Goal: Task Accomplishment & Management: Manage account settings

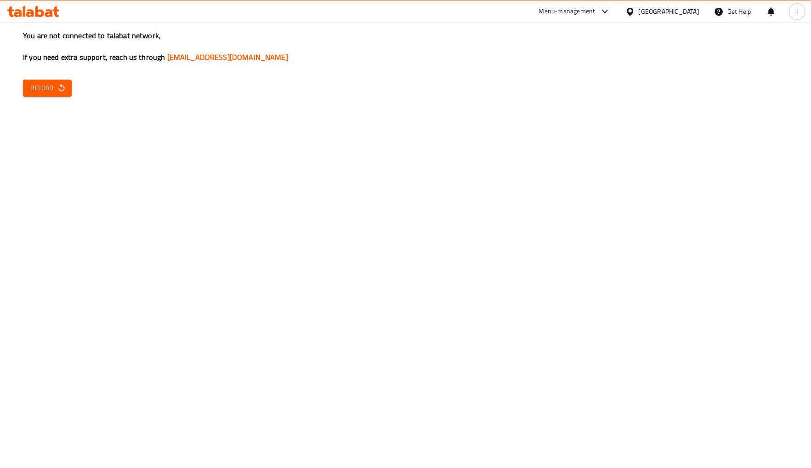
click at [86, 85] on div "You are not connected to talabat network, If you need extra support, reach us t…" at bounding box center [405, 234] width 811 height 468
click at [64, 87] on icon "button" at bounding box center [61, 87] width 9 height 9
click at [63, 88] on icon "button" at bounding box center [61, 87] width 9 height 9
click at [52, 86] on span "Reload" at bounding box center [47, 87] width 34 height 11
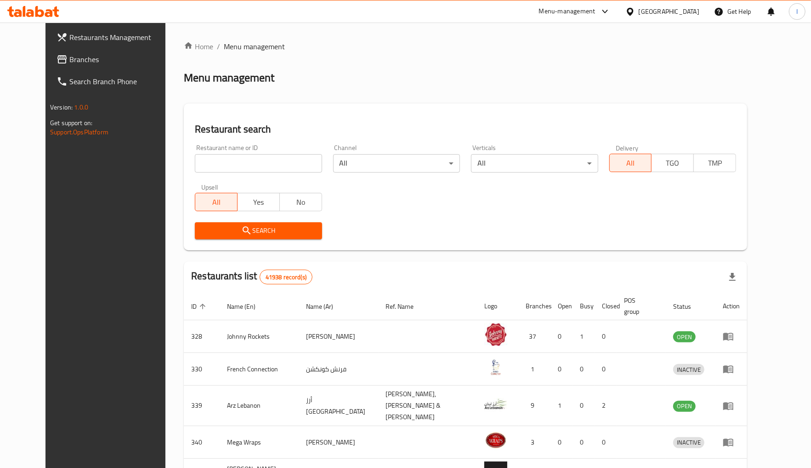
click at [69, 59] on span "Branches" at bounding box center [121, 59] width 104 height 11
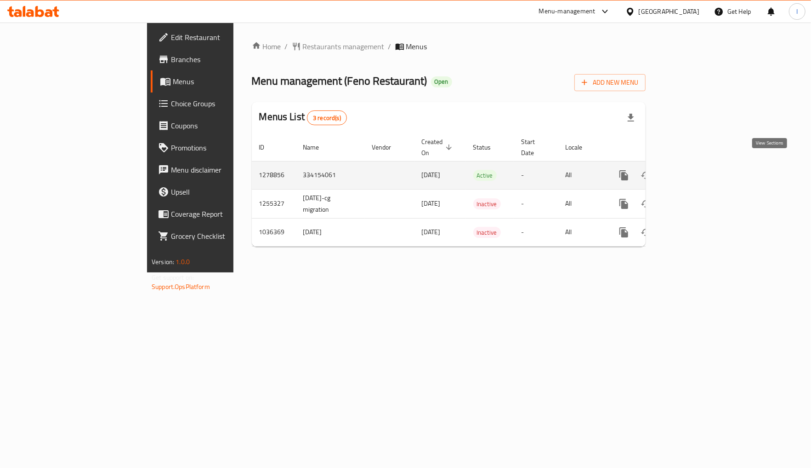
click at [696, 171] on icon "enhanced table" at bounding box center [690, 175] width 11 height 11
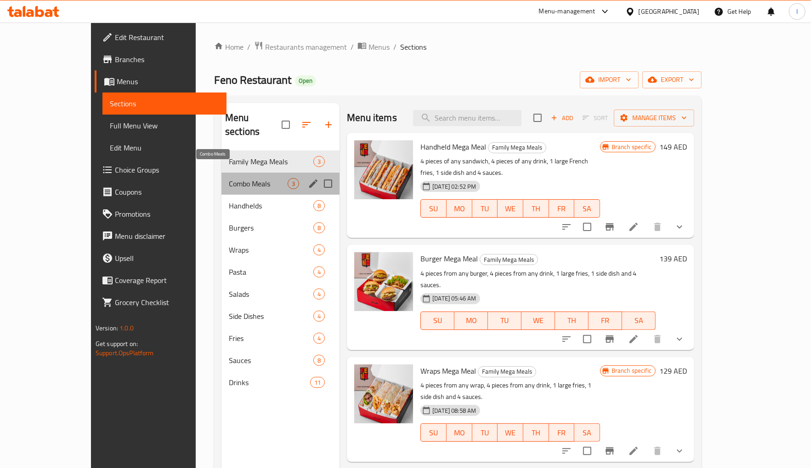
click at [232, 178] on span "Combo Meals" at bounding box center [258, 183] width 59 height 11
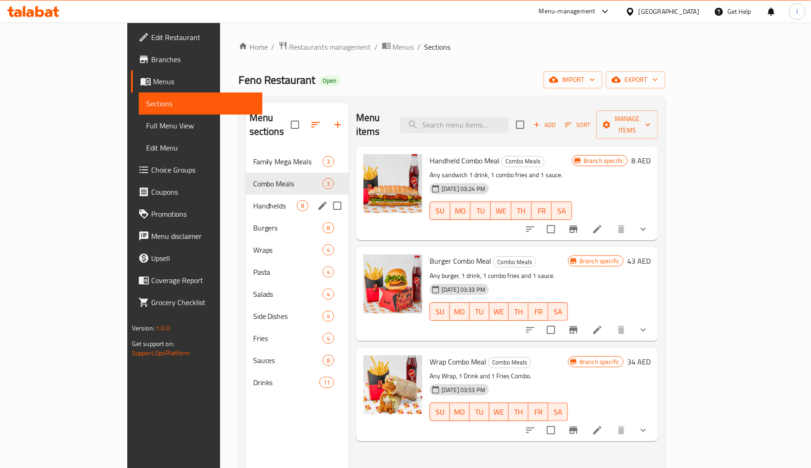
click at [246, 194] on div "Handhelds 8" at bounding box center [297, 205] width 103 height 22
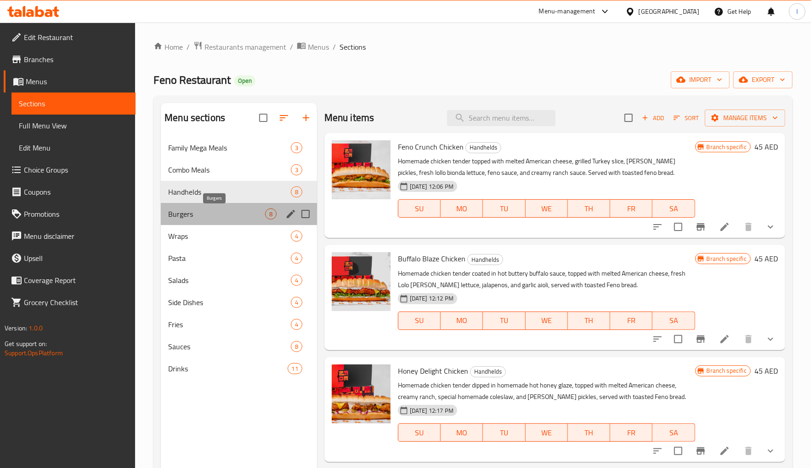
click at [220, 212] on span "Burgers" at bounding box center [216, 213] width 97 height 11
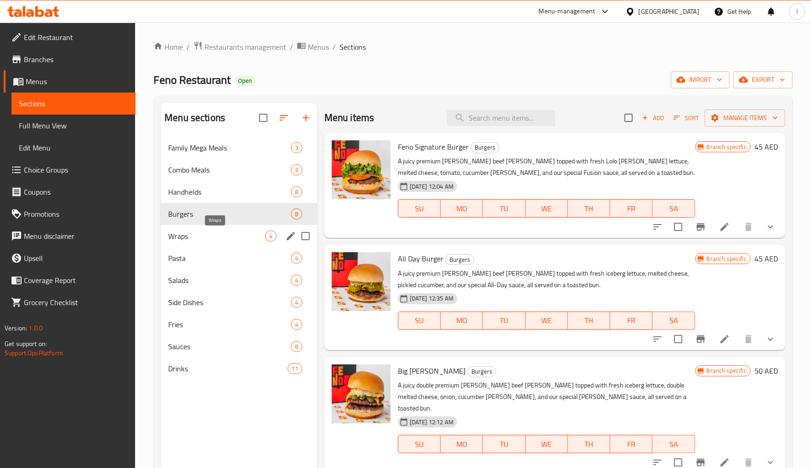
click at [221, 241] on span "Wraps" at bounding box center [216, 235] width 97 height 11
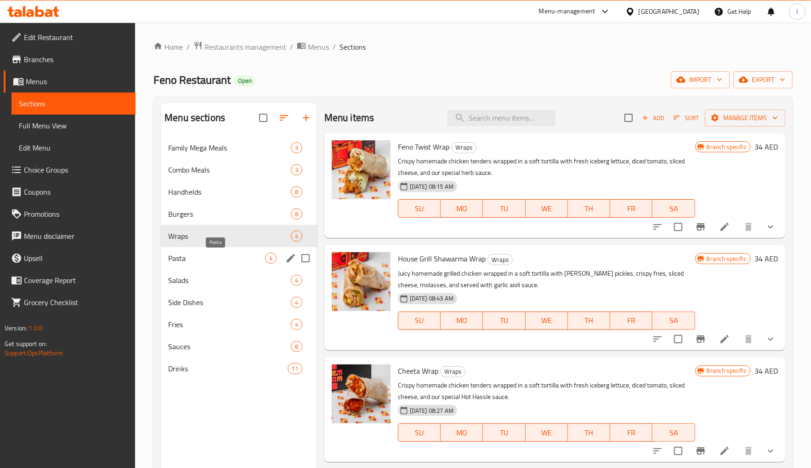
click at [218, 257] on span "Pasta" at bounding box center [216, 257] width 97 height 11
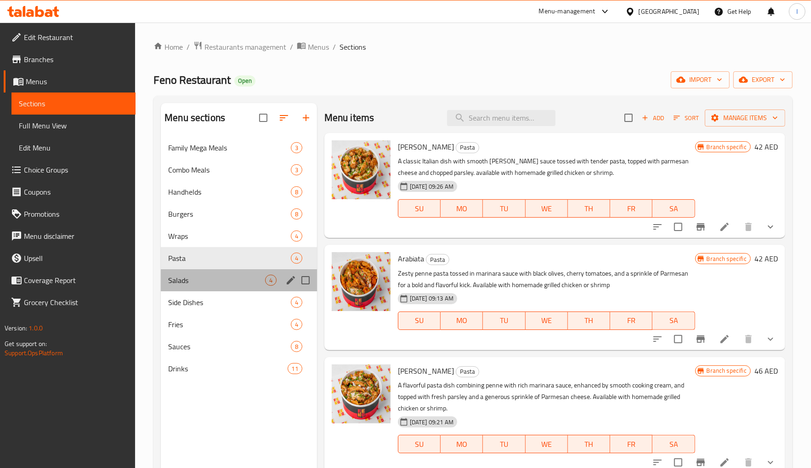
click at [210, 289] on div "Salads 4" at bounding box center [239, 280] width 156 height 22
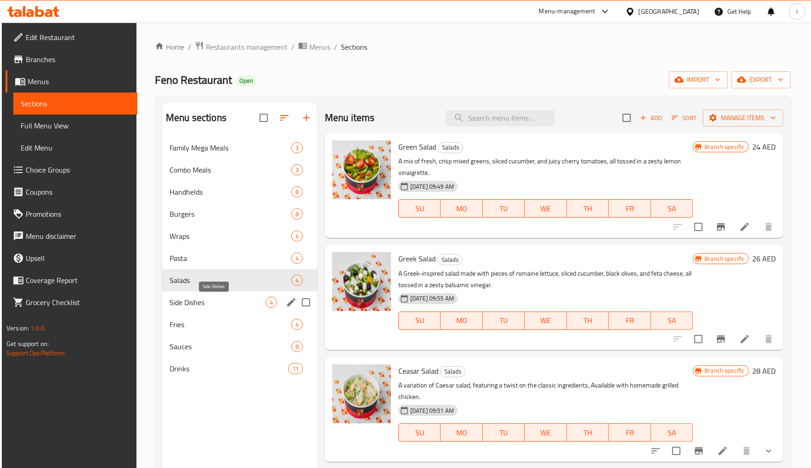
click at [210, 308] on span "Side Dishes" at bounding box center [218, 302] width 96 height 11
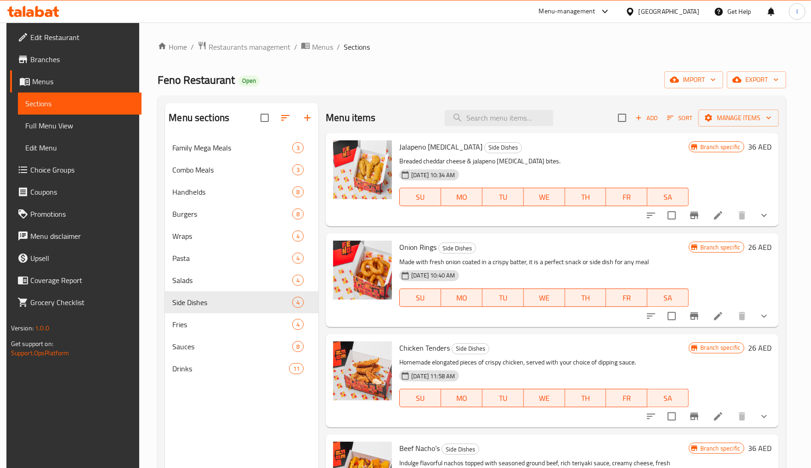
click at [98, 51] on link "Branches" at bounding box center [76, 59] width 132 height 22
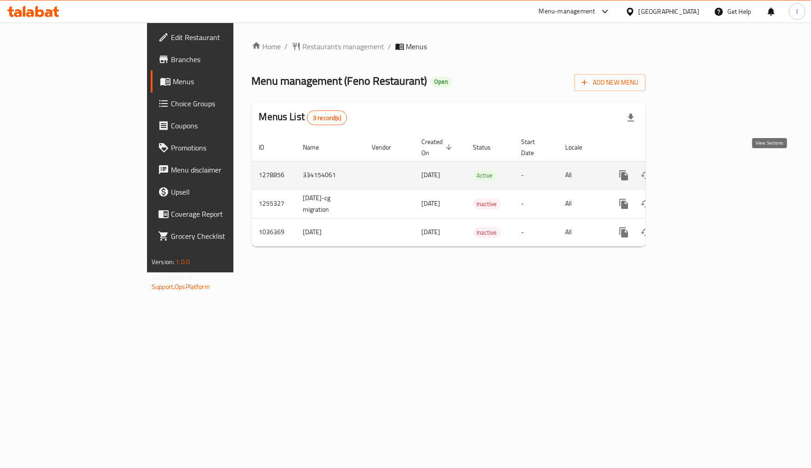
click at [696, 170] on icon "enhanced table" at bounding box center [690, 175] width 11 height 11
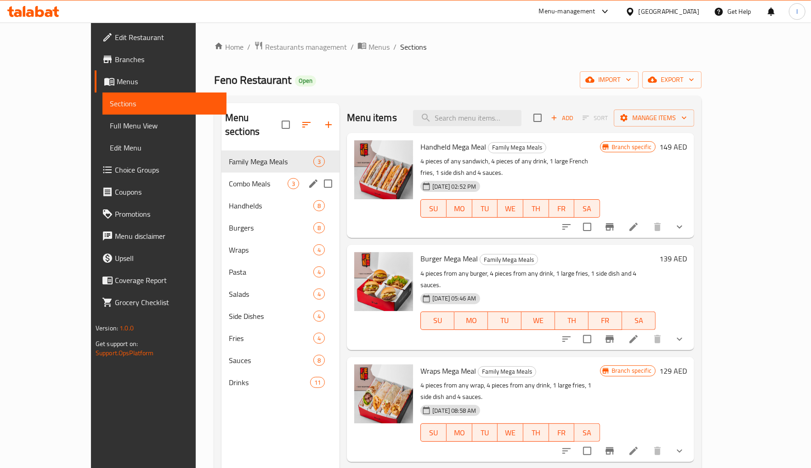
click at [249, 178] on span "Combo Meals" at bounding box center [258, 183] width 59 height 11
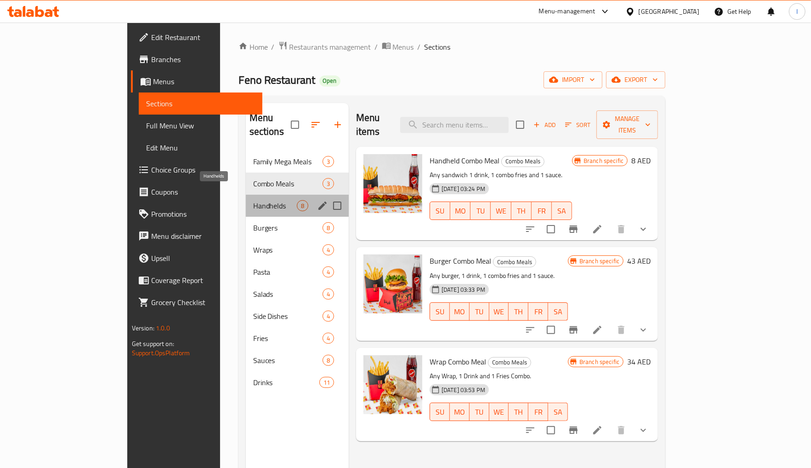
click at [253, 200] on span "Handhelds" at bounding box center [275, 205] width 44 height 11
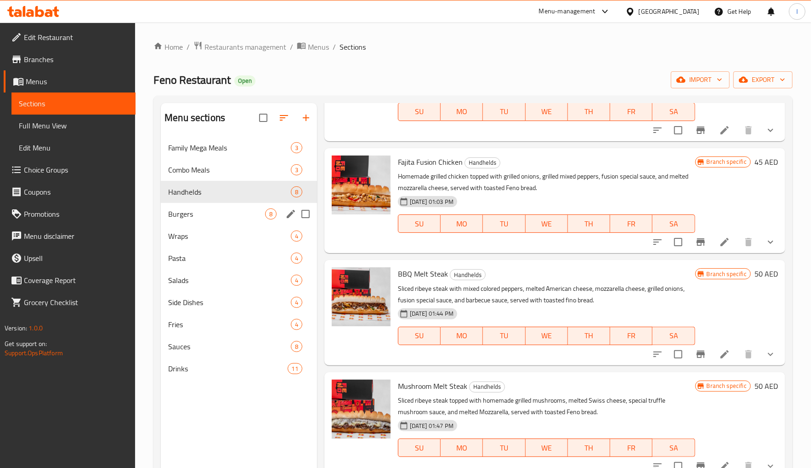
click at [208, 223] on div "Burgers 8" at bounding box center [239, 214] width 156 height 22
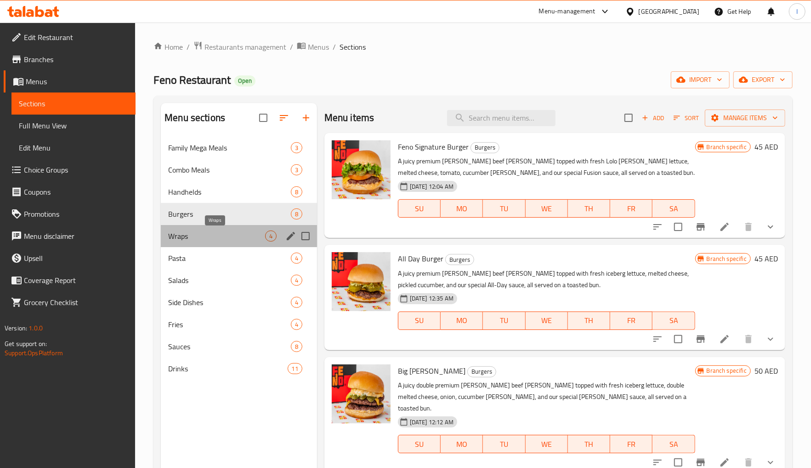
click at [231, 241] on span "Wraps" at bounding box center [216, 235] width 97 height 11
